Goal: Use online tool/utility

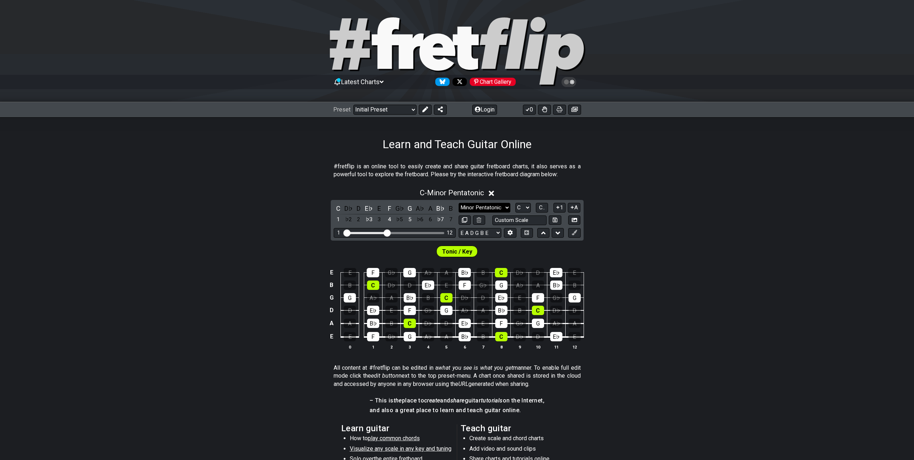
click at [475, 207] on select "Minor Pentatonic Click to edit Minor Pentatonic Major Pentatonic Minor Blues Ma…" at bounding box center [485, 208] width 52 height 10
click at [477, 209] on select "Minor Pentatonic Click to edit Minor Pentatonic Major Pentatonic Minor Blues Ma…" at bounding box center [485, 208] width 52 height 10
click at [517, 208] on select "A♭ A A♯ B♭ B C C♯ D♭ D D♯ E♭ E F F♯ G♭ G G♯" at bounding box center [523, 208] width 15 height 10
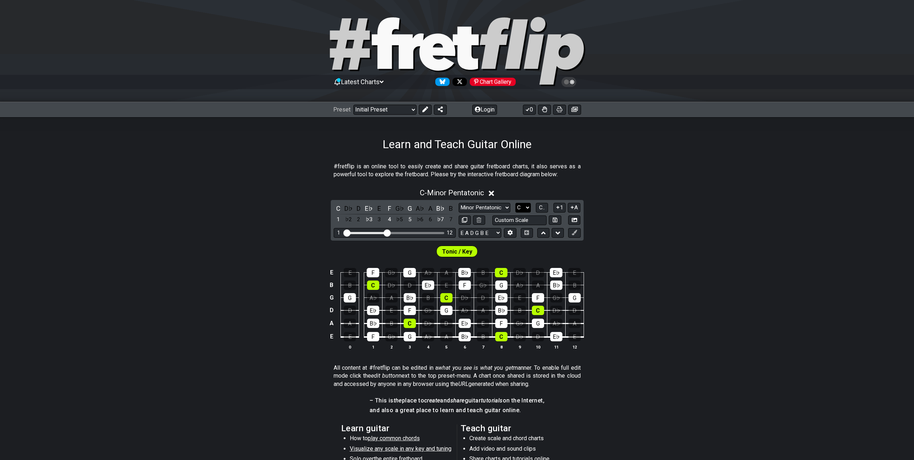
click at [519, 208] on select "A♭ A A♯ B♭ B C C♯ D♭ D D♯ E♭ E F F♯ G♭ G G♯" at bounding box center [523, 208] width 15 height 10
click at [496, 203] on select "Minor Pentatonic Click to edit Minor Pentatonic Major Pentatonic Minor Blues Ma…" at bounding box center [485, 208] width 52 height 10
select select "Minor Blues"
click at [459, 203] on select "Minor Pentatonic Click to edit Minor Pentatonic Major Pentatonic Minor Blues Ma…" at bounding box center [485, 208] width 52 height 10
click at [526, 206] on select "A♭ A A♯ B♭ B C C♯ D♭ D D♯ E♭ E F F♯ G♭ G G♯" at bounding box center [523, 208] width 15 height 10
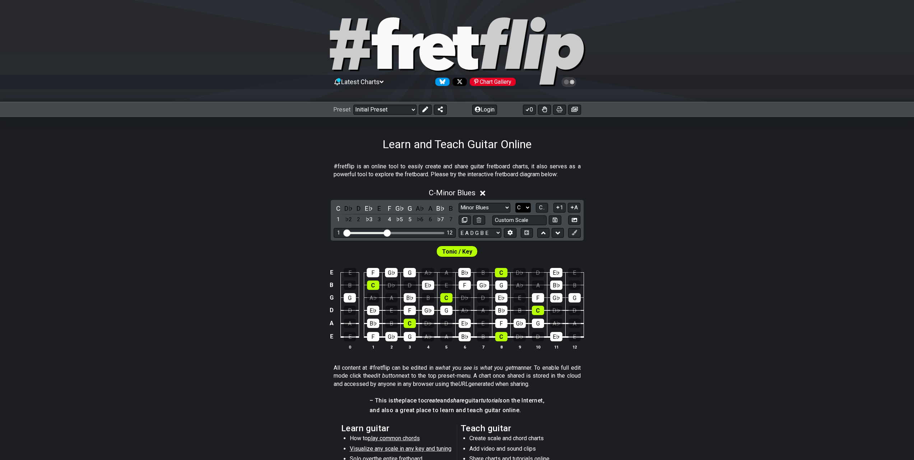
select select "B"
click at [516, 203] on select "A♭ A A♯ B♭ B C C♯ D♭ D D♯ E♭ E F F♯ G♭ G G♯" at bounding box center [523, 208] width 15 height 10
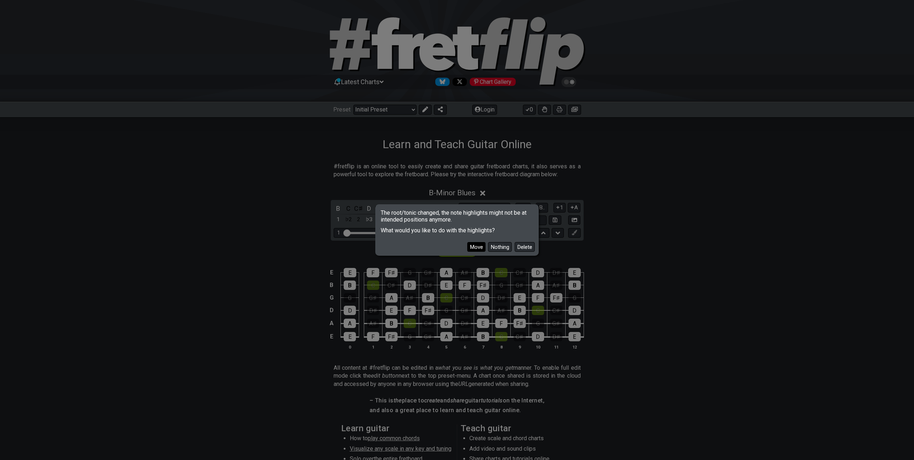
click at [481, 246] on button "Move" at bounding box center [476, 247] width 18 height 10
